Goal: Task Accomplishment & Management: Manage account settings

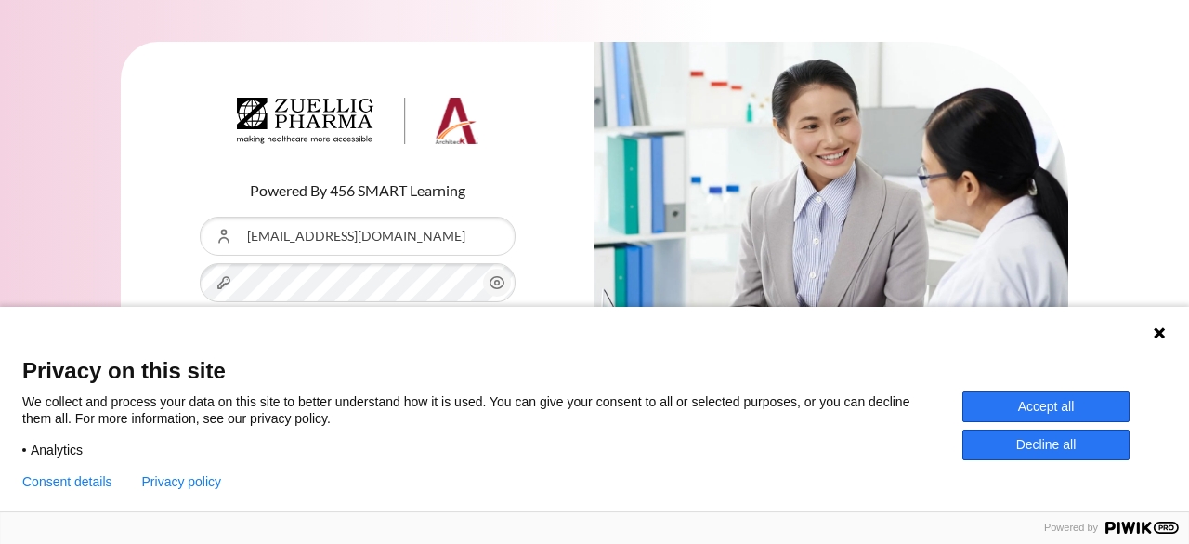
click at [1081, 407] on button "Accept all" at bounding box center [1046, 406] width 167 height 31
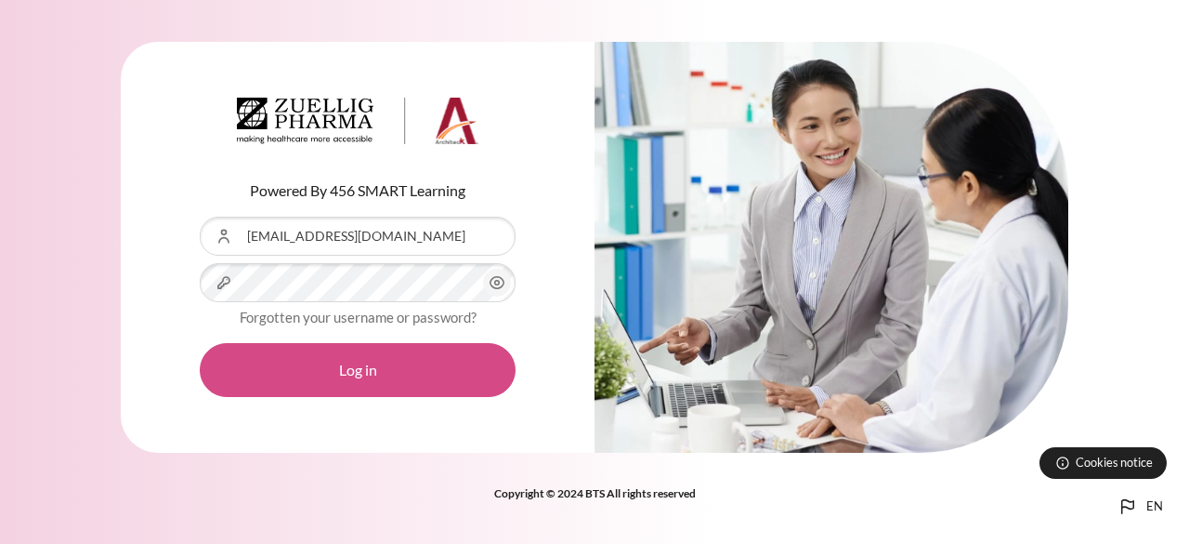
click at [319, 366] on button "Log in" at bounding box center [358, 370] width 316 height 54
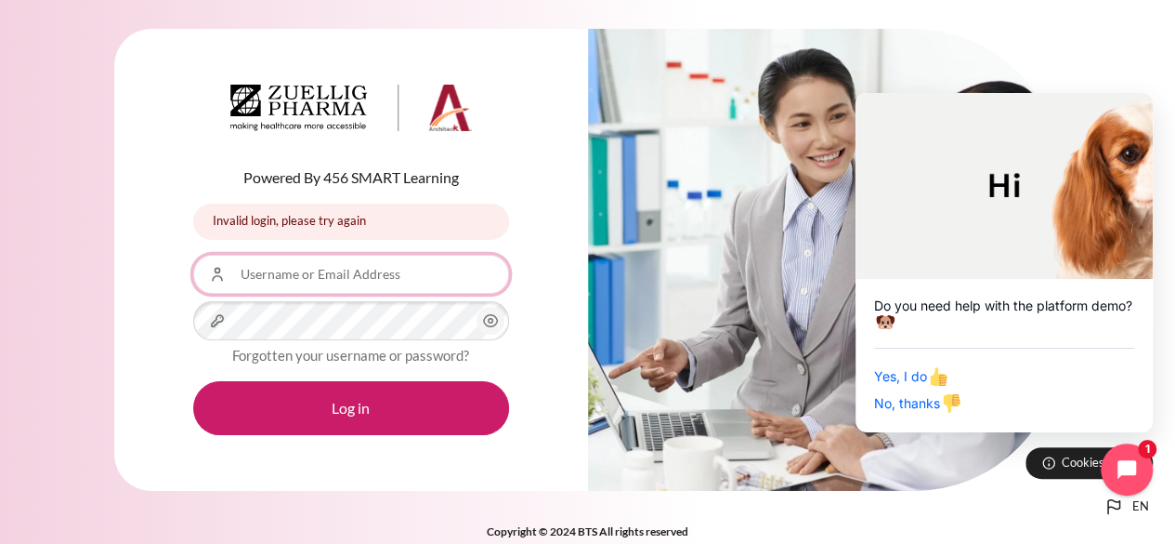
click at [410, 263] on input "Username or Email Address" at bounding box center [351, 274] width 316 height 39
paste input "[EMAIL_ADDRESS][DOMAIN_NAME]"
type input "[EMAIL_ADDRESS][DOMAIN_NAME]"
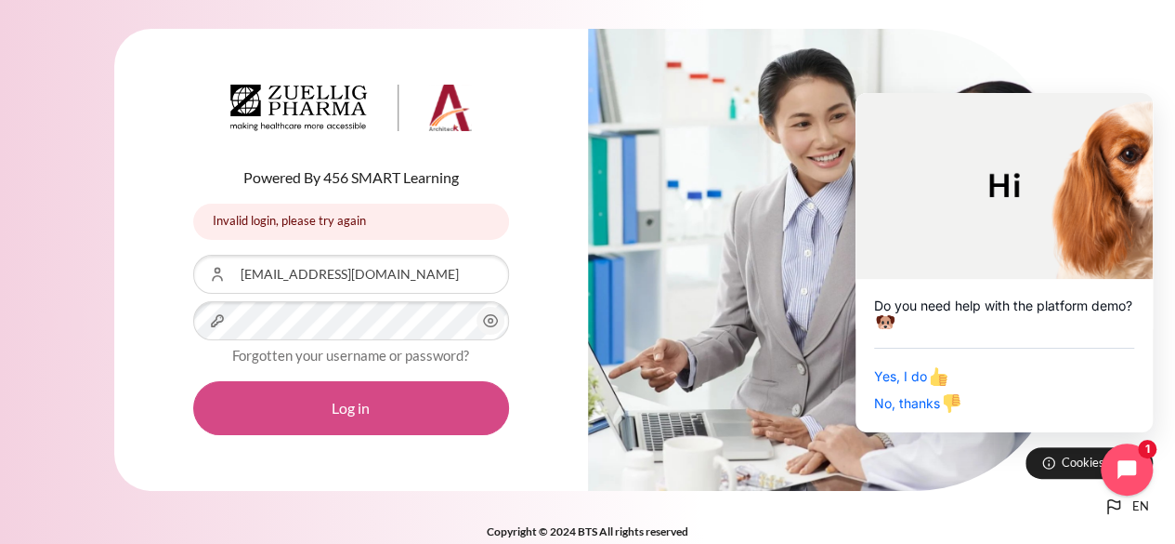
click at [337, 399] on button "Log in" at bounding box center [351, 408] width 316 height 54
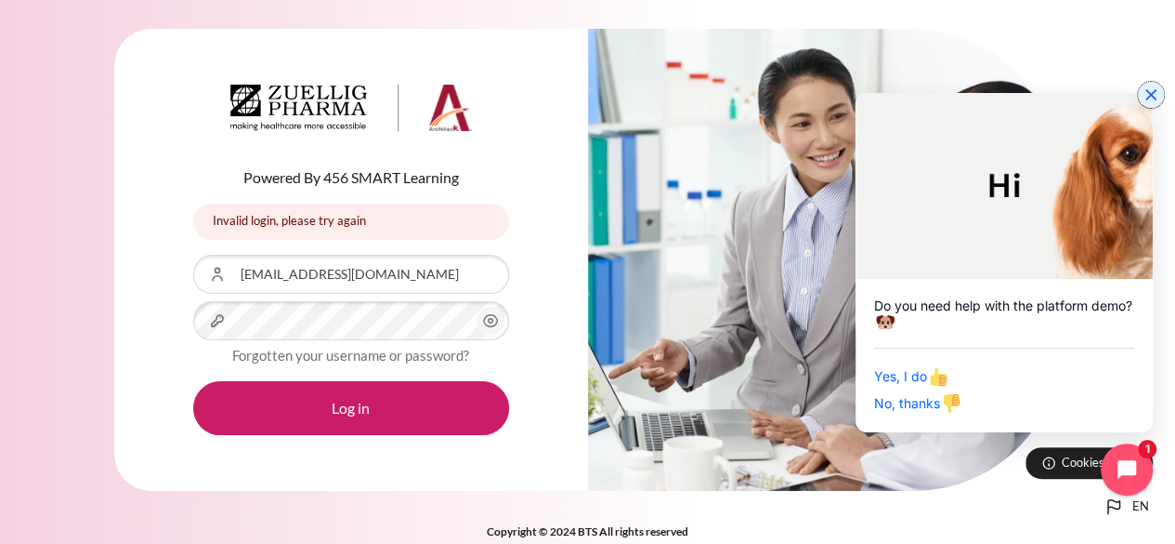
click at [1145, 94] on icon "Close chat widget" at bounding box center [1151, 94] width 19 height 19
